Goal: Task Accomplishment & Management: Manage account settings

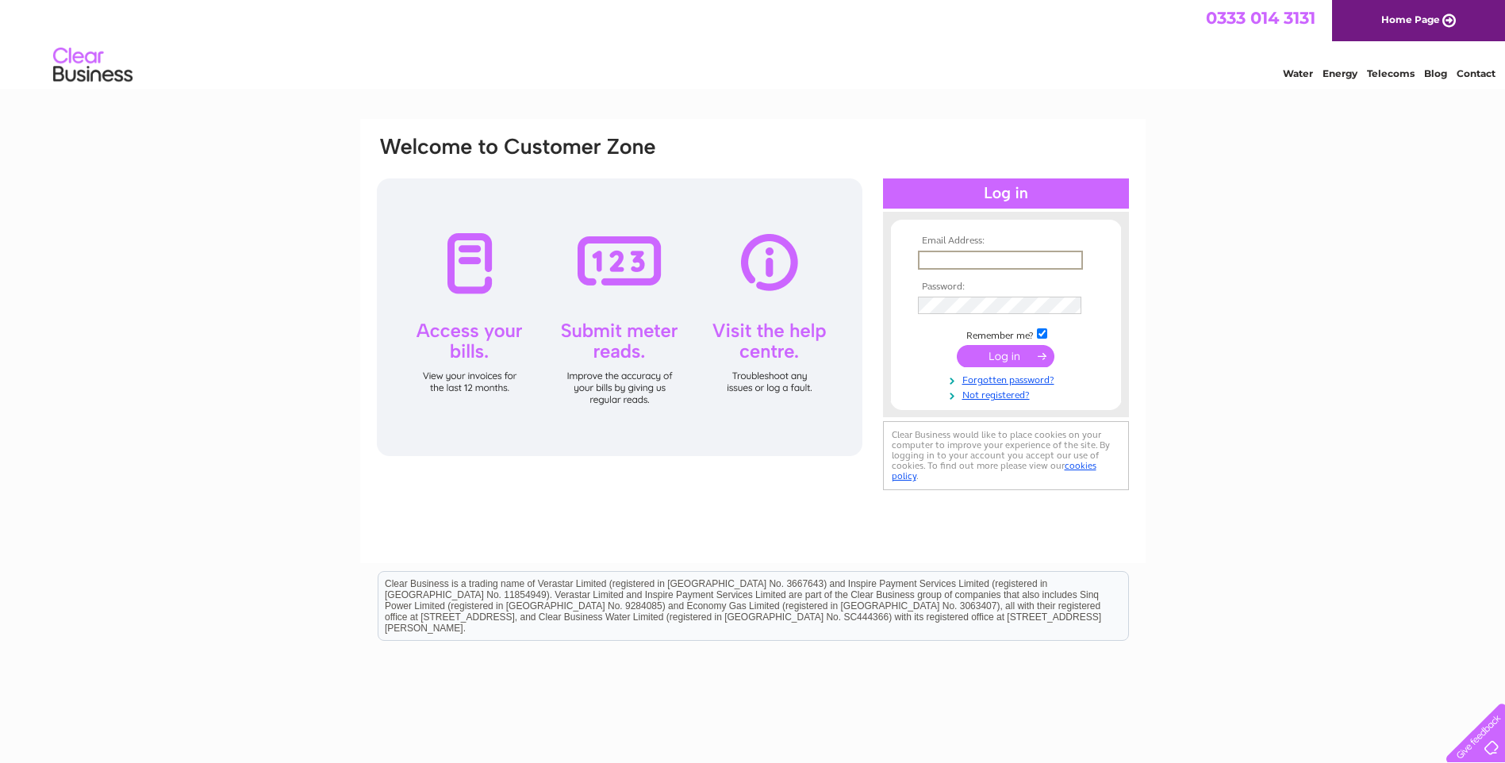
click at [935, 259] on input "text" at bounding box center [1000, 260] width 165 height 19
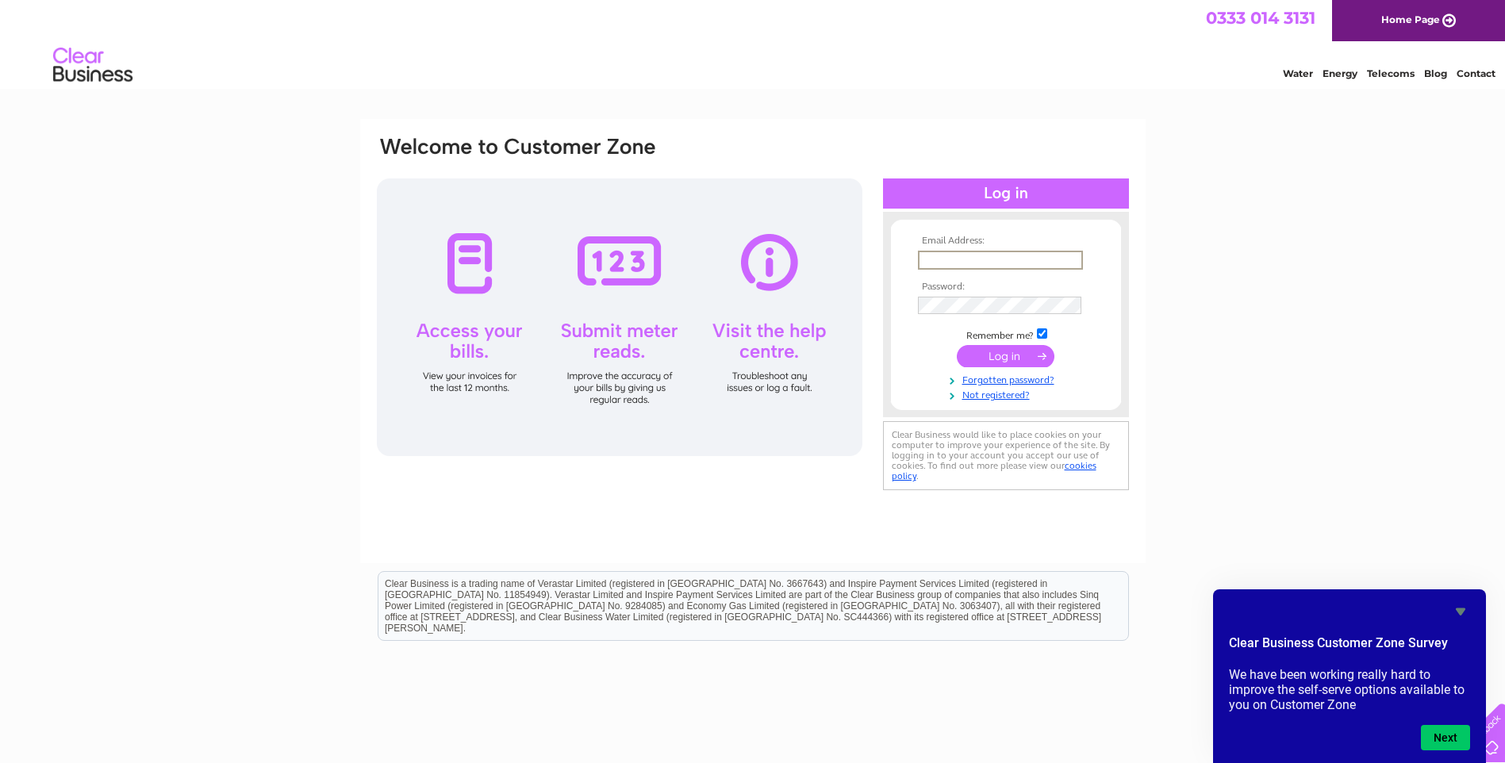
type input "salon284hair@hotmail.co.uk"
click at [1034, 352] on input "submit" at bounding box center [1006, 355] width 98 height 22
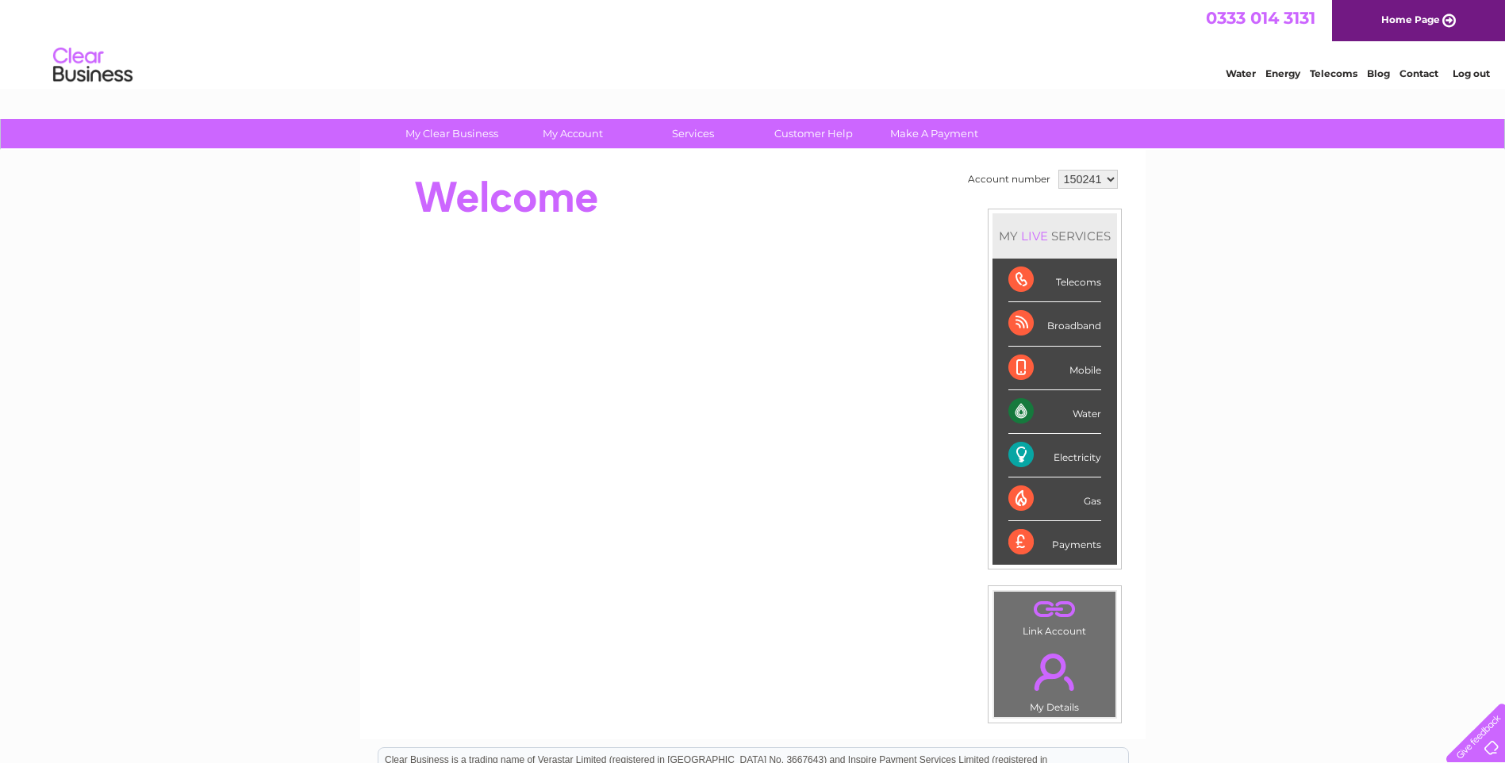
click at [1059, 402] on div "Water" at bounding box center [1055, 412] width 93 height 44
click at [1023, 411] on div "Water" at bounding box center [1055, 412] width 93 height 44
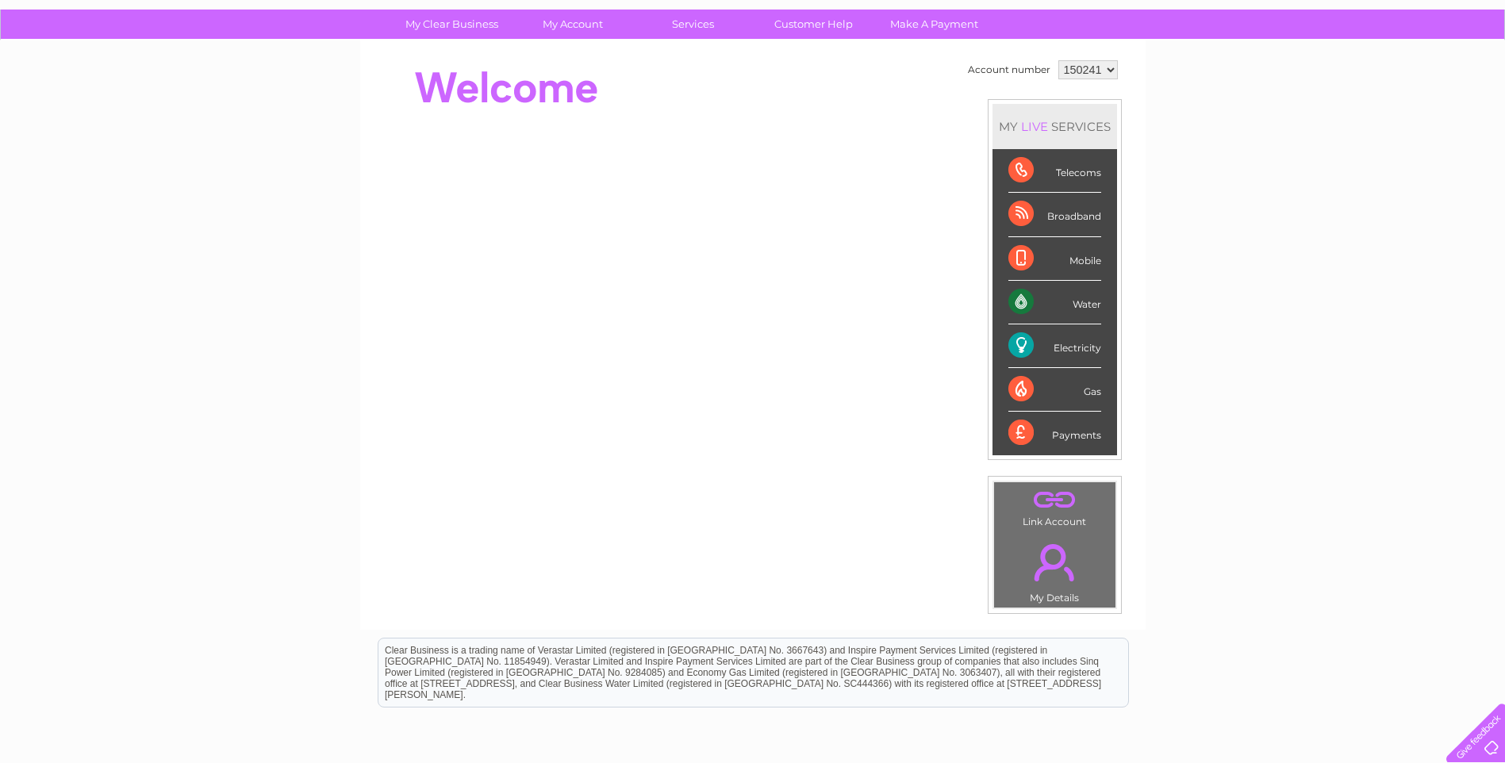
scroll to position [104, 0]
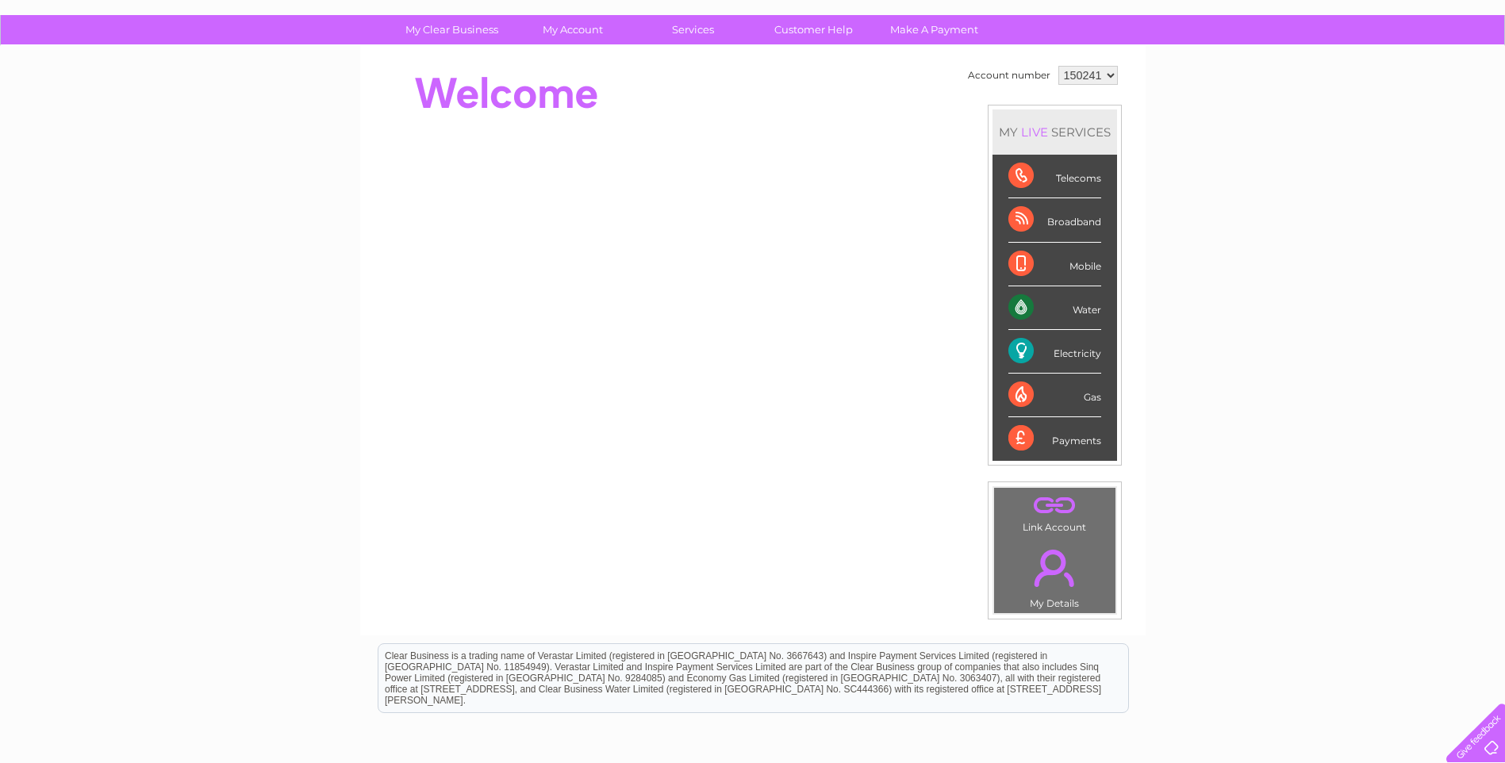
click at [1032, 306] on div "Water" at bounding box center [1055, 308] width 93 height 44
click at [1019, 306] on div "Water" at bounding box center [1055, 308] width 93 height 44
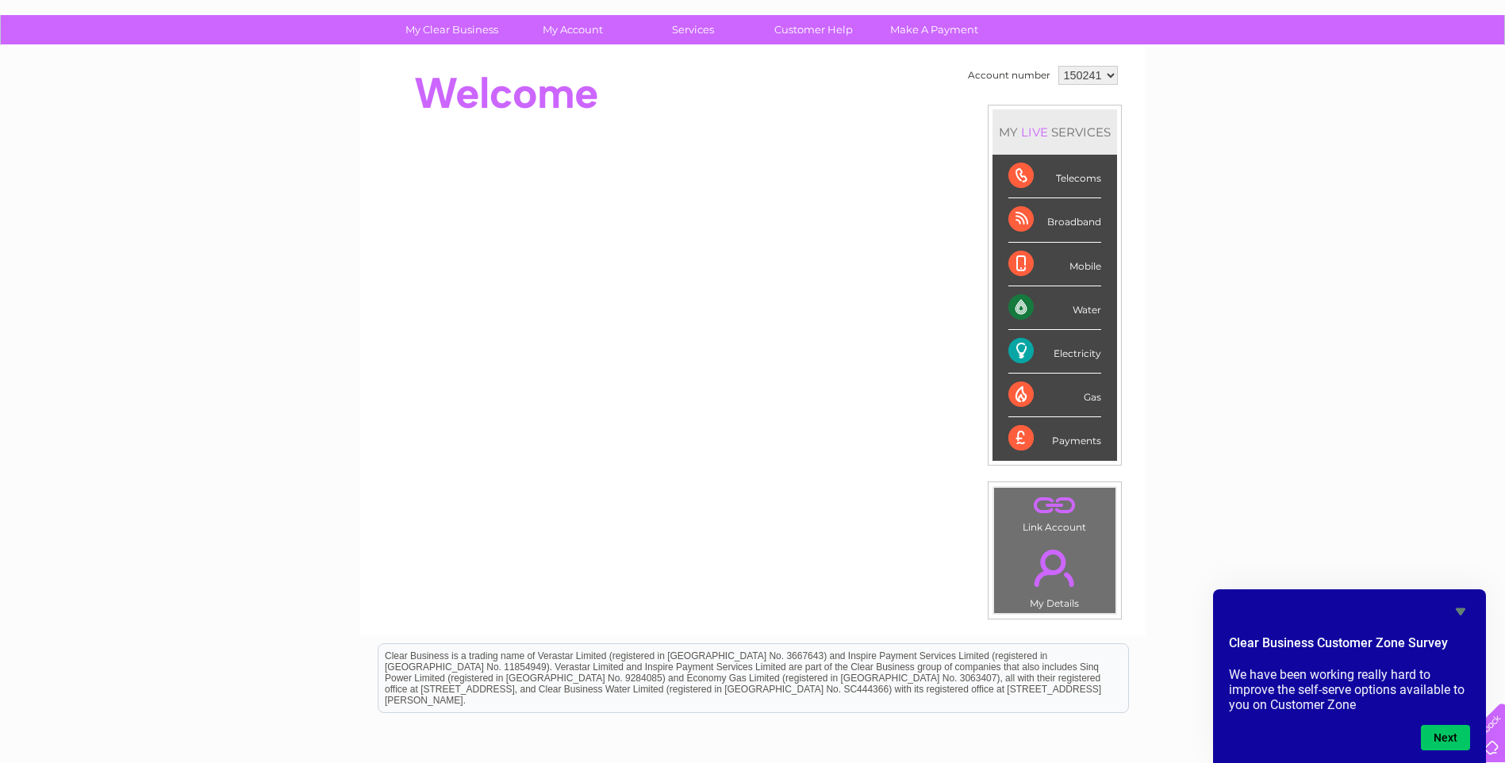
click at [1019, 305] on div "Water" at bounding box center [1055, 308] width 93 height 44
click at [1019, 304] on div "Water" at bounding box center [1055, 308] width 93 height 44
click at [1016, 300] on div "Water" at bounding box center [1055, 308] width 93 height 44
click at [1082, 312] on div "Water" at bounding box center [1055, 308] width 93 height 44
click at [1020, 300] on div "Water" at bounding box center [1055, 308] width 93 height 44
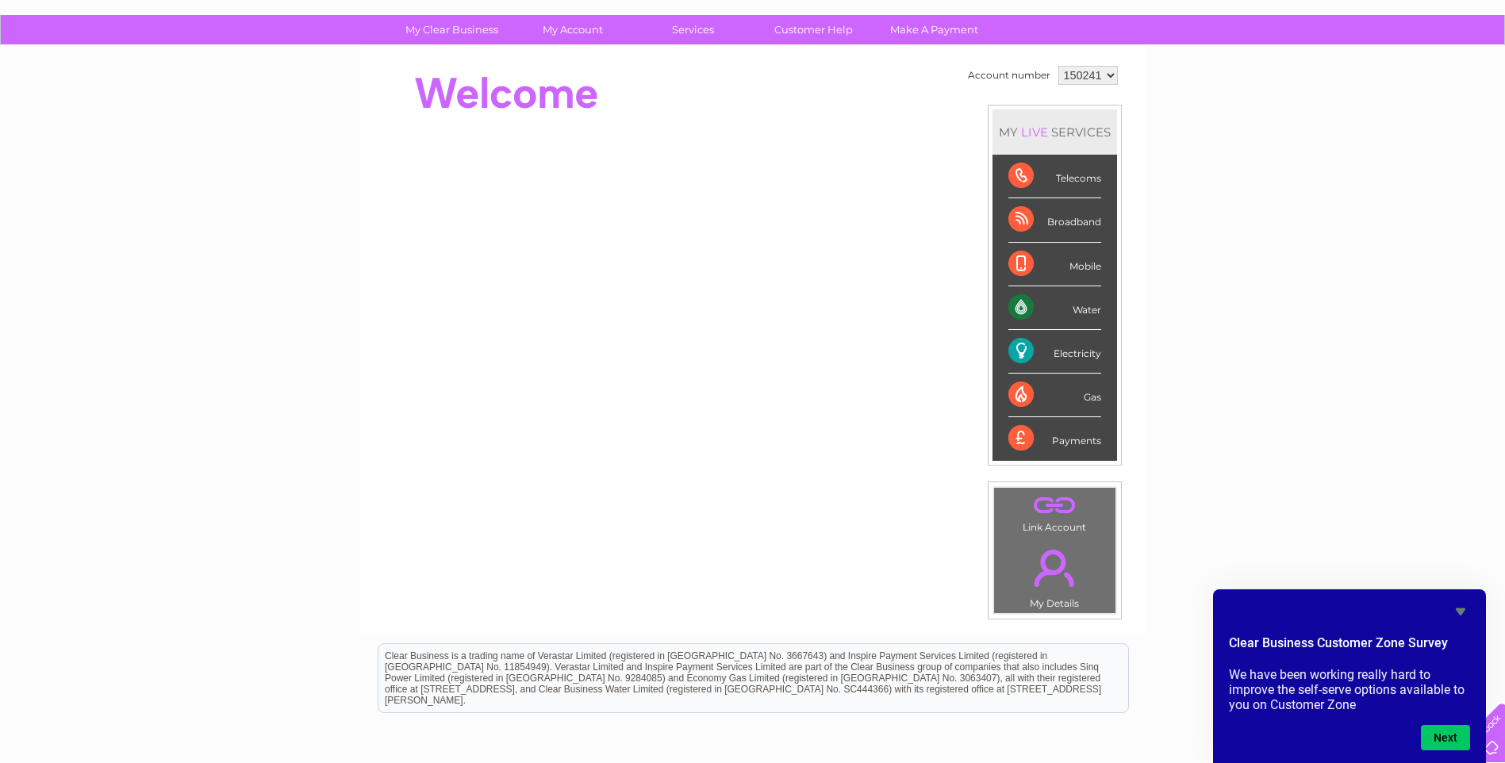
click at [1099, 311] on div "Water" at bounding box center [1055, 308] width 93 height 44
click at [1015, 305] on div "Water" at bounding box center [1055, 308] width 93 height 44
click at [1064, 440] on div "Payments" at bounding box center [1055, 438] width 93 height 43
click at [1011, 439] on div "Payments" at bounding box center [1055, 438] width 93 height 43
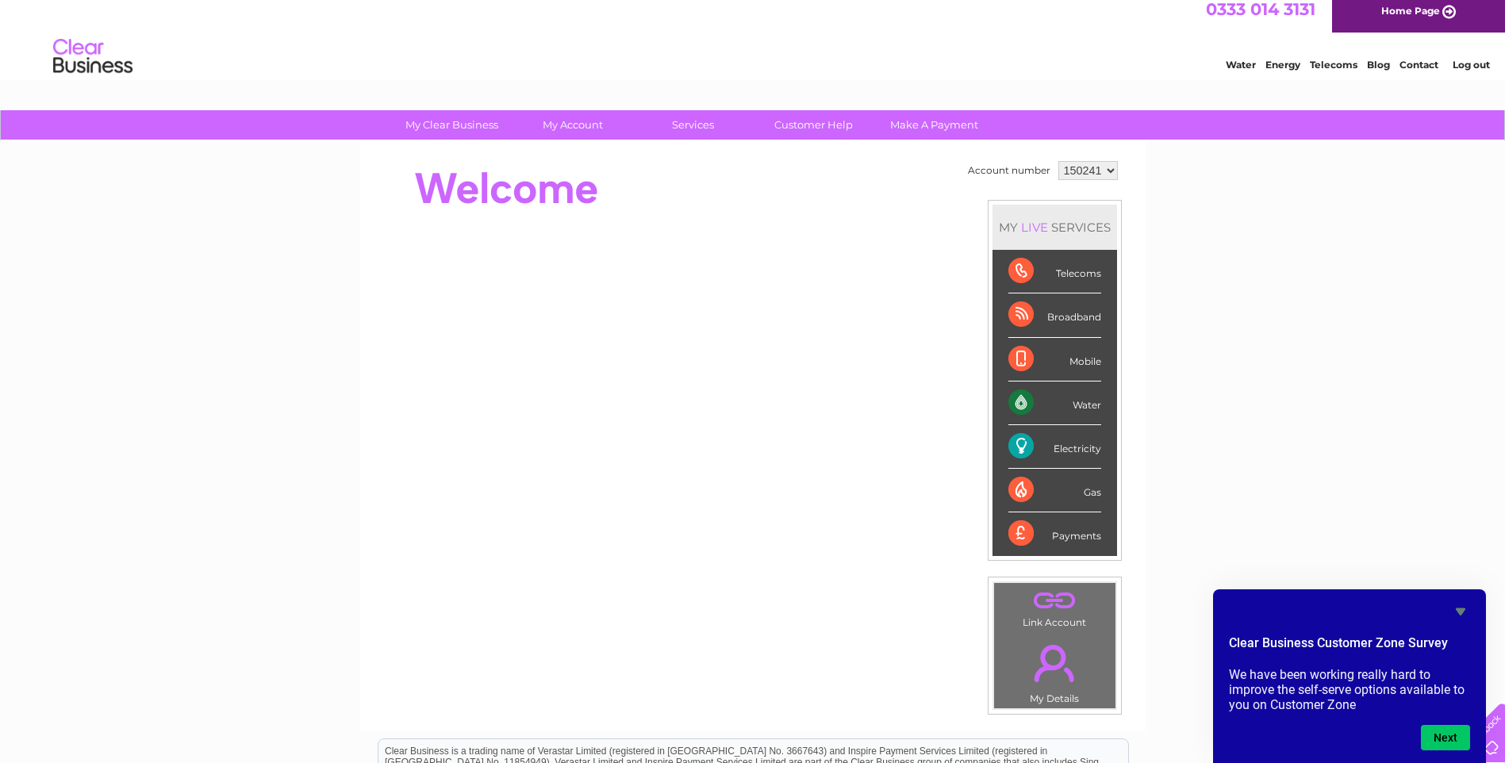
scroll to position [0, 0]
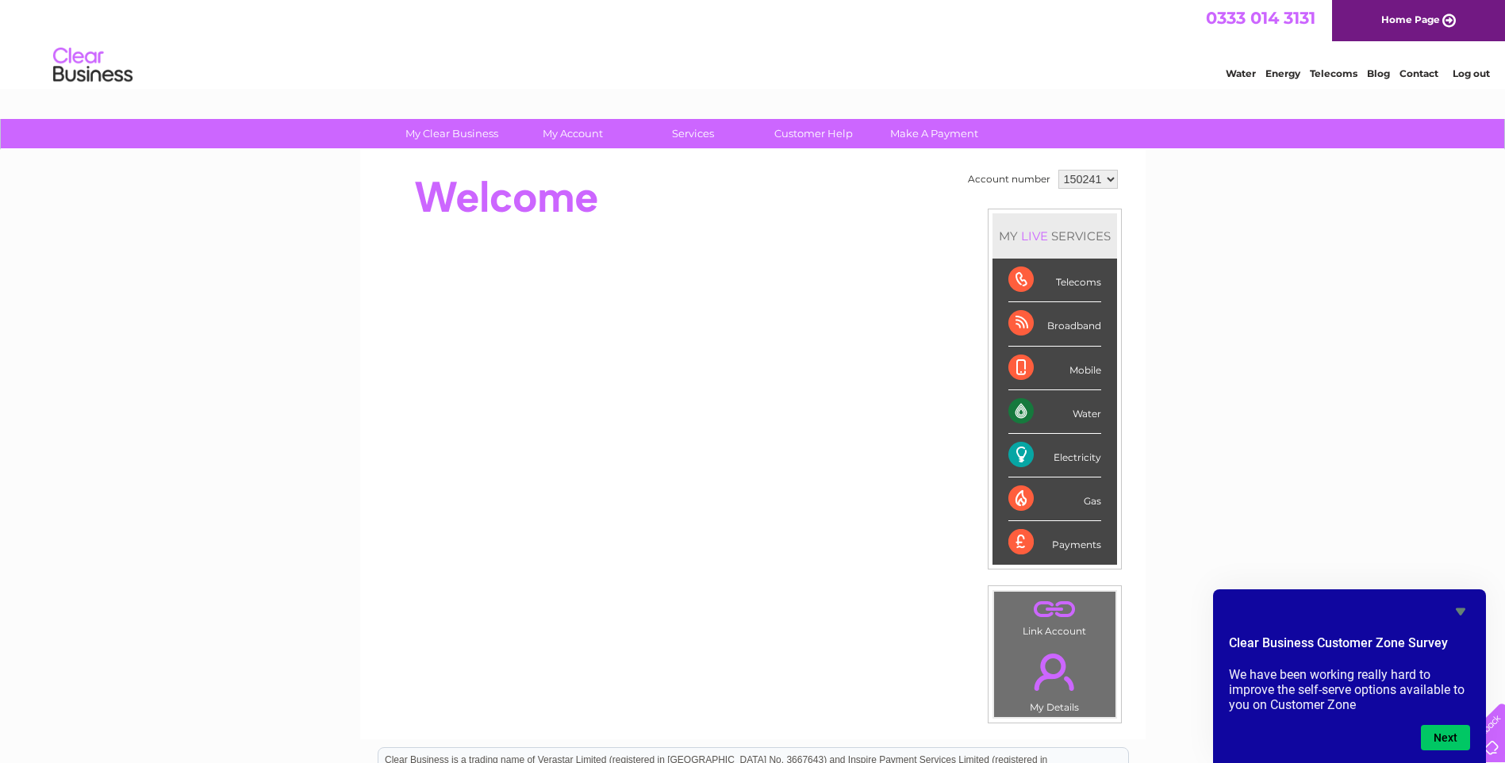
drag, startPoint x: 1453, startPoint y: 603, endPoint x: 1479, endPoint y: 617, distance: 29.8
click at [1455, 605] on icon "Hide survey" at bounding box center [1460, 611] width 19 height 19
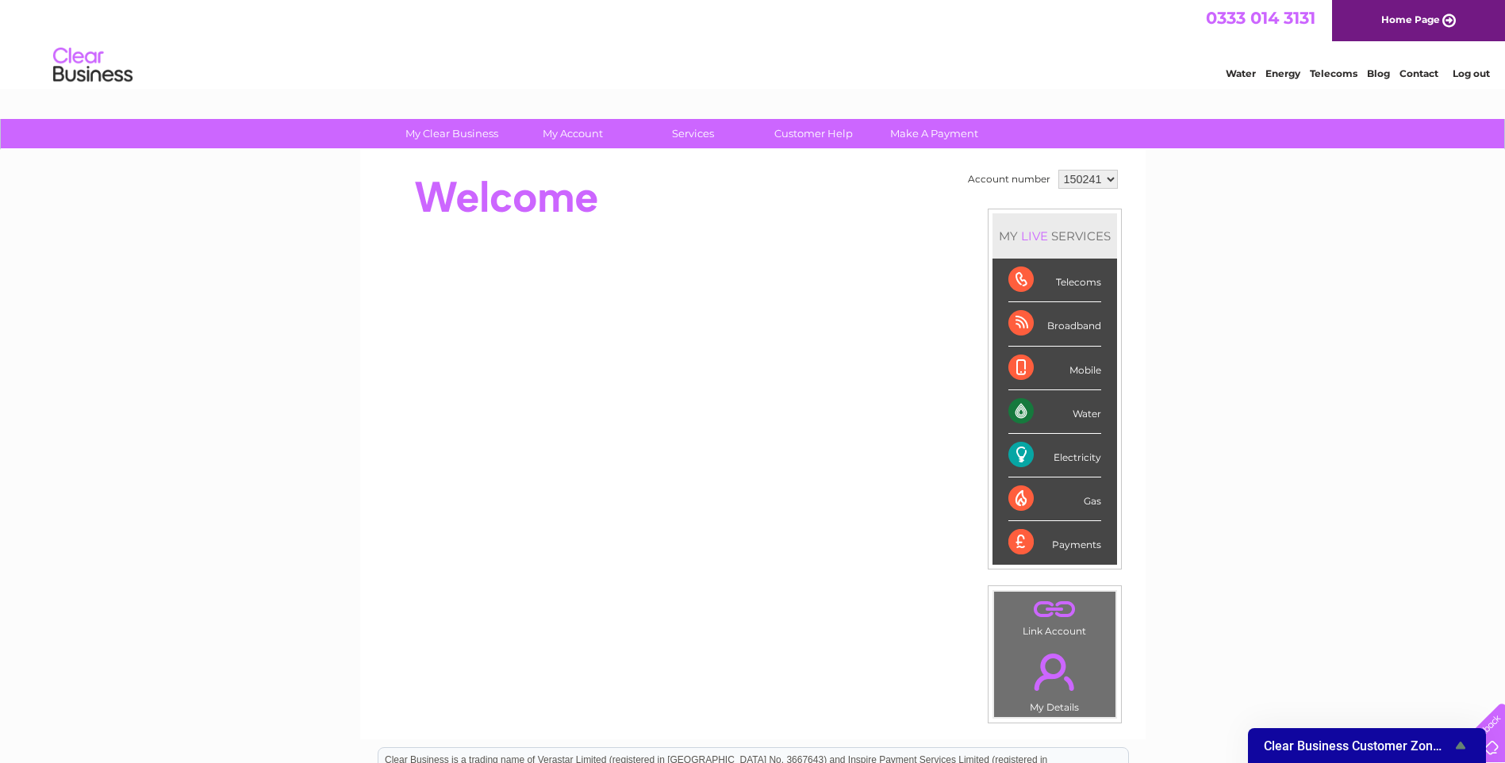
click at [1069, 415] on div "Water" at bounding box center [1055, 412] width 93 height 44
click at [1071, 410] on div "Water" at bounding box center [1055, 412] width 93 height 44
click at [1074, 407] on div "Water" at bounding box center [1055, 412] width 93 height 44
click at [1023, 414] on div "Water" at bounding box center [1055, 412] width 93 height 44
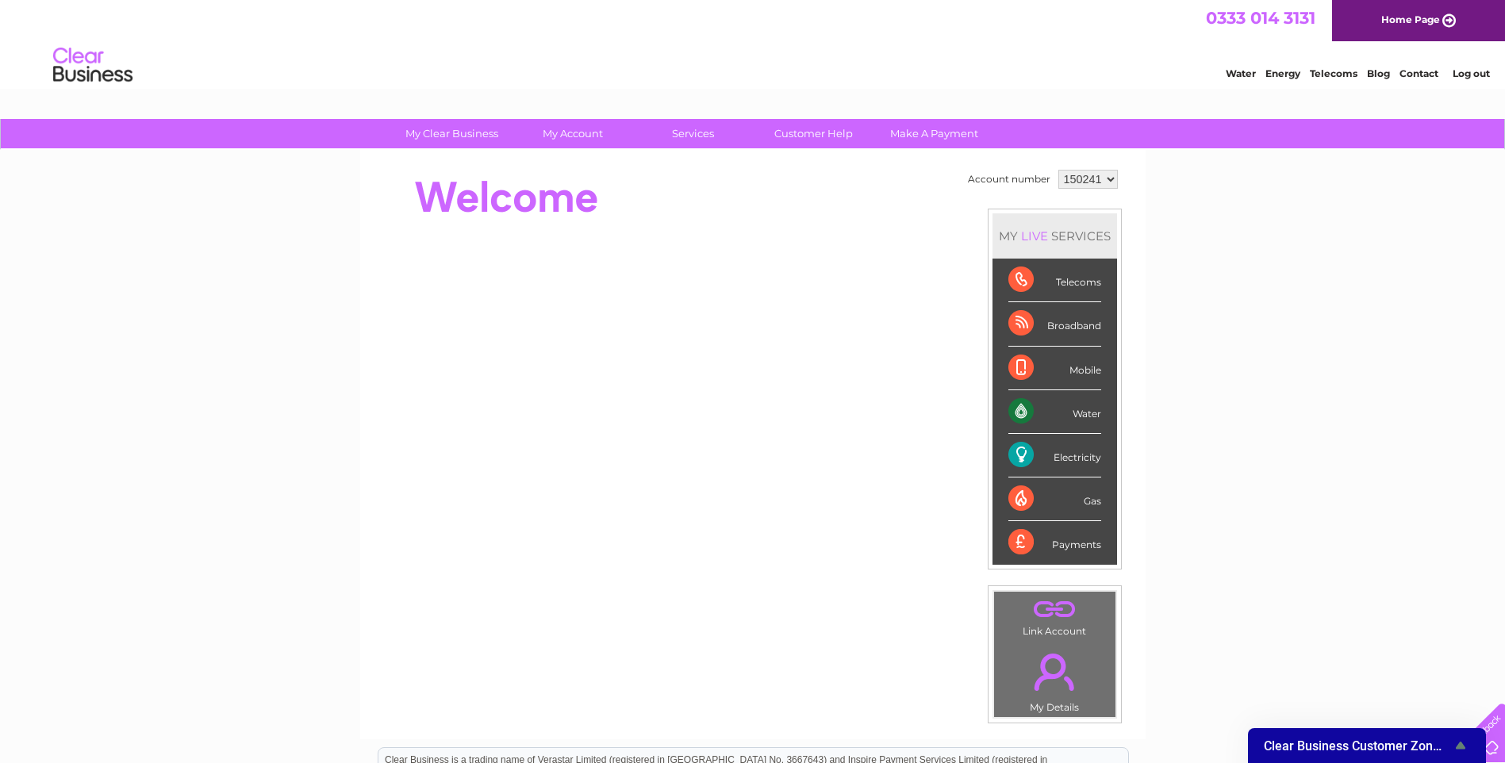
click at [1023, 414] on div "Water" at bounding box center [1055, 412] width 93 height 44
click at [1358, 450] on div "My Clear Business Login Details My Details My Preferences Link Account My Accou…" at bounding box center [752, 565] width 1505 height 892
